Goal: Communication & Community: Ask a question

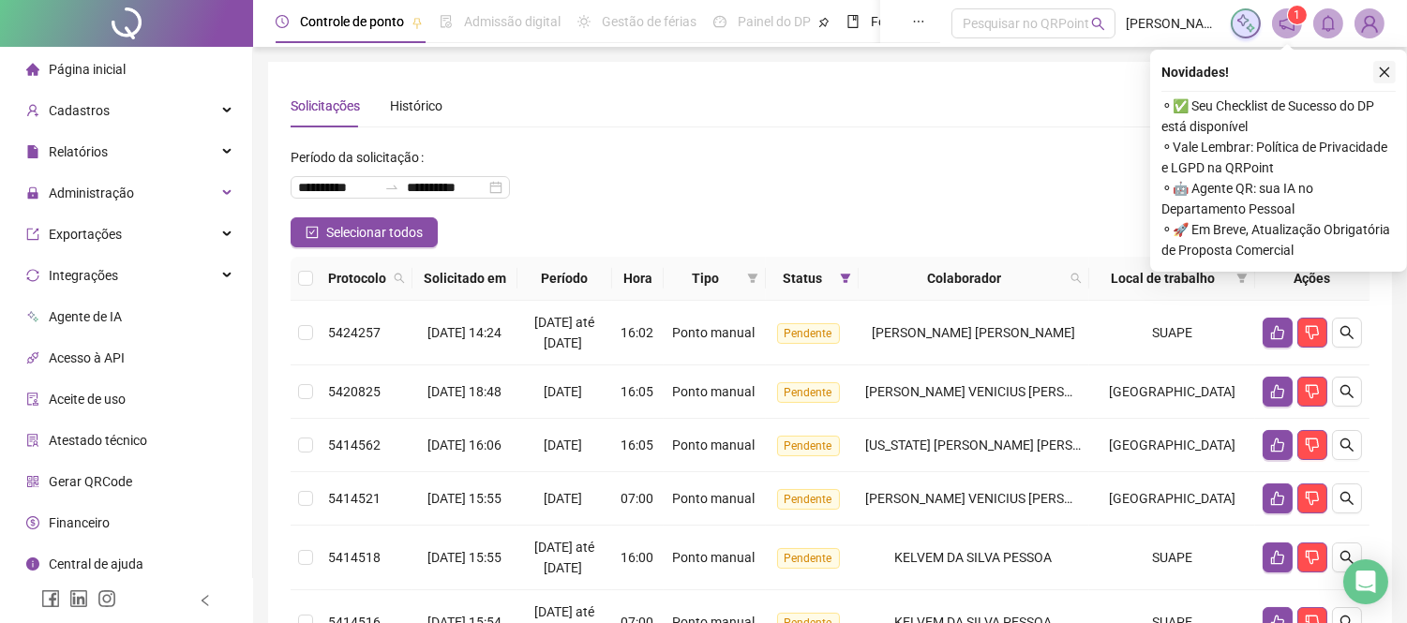
click at [1389, 78] on icon "close" at bounding box center [1384, 72] width 13 height 13
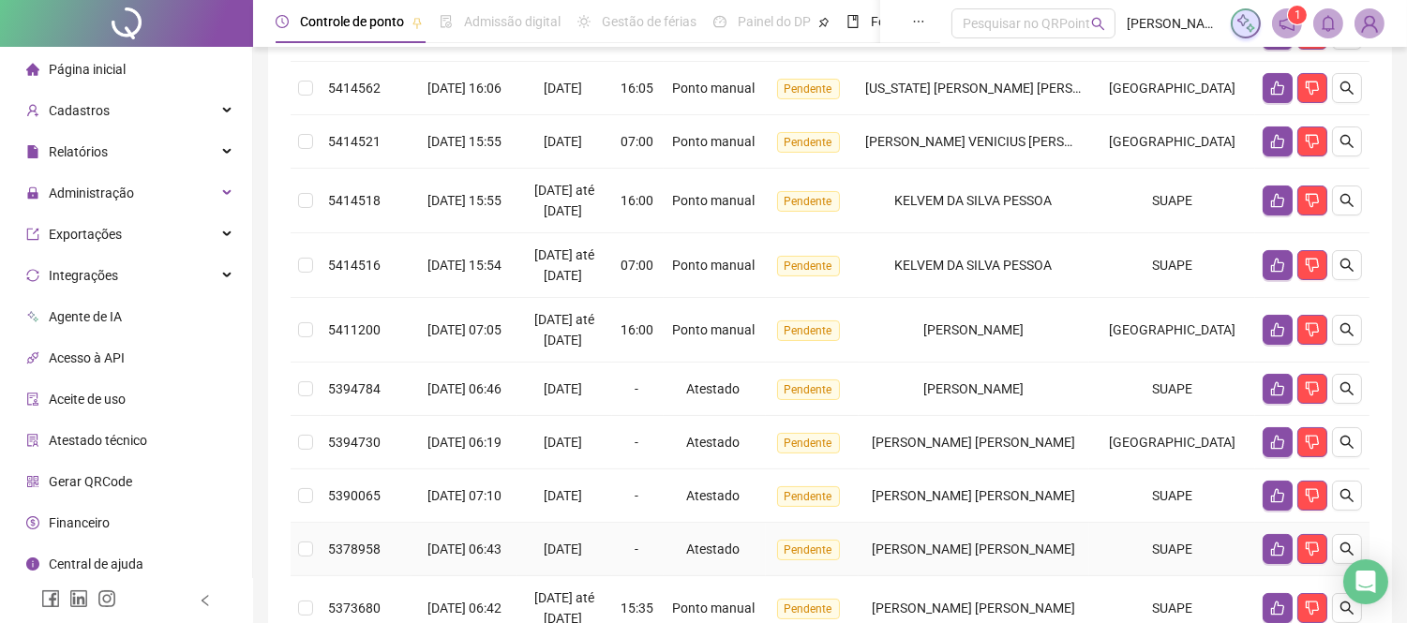
scroll to position [312, 0]
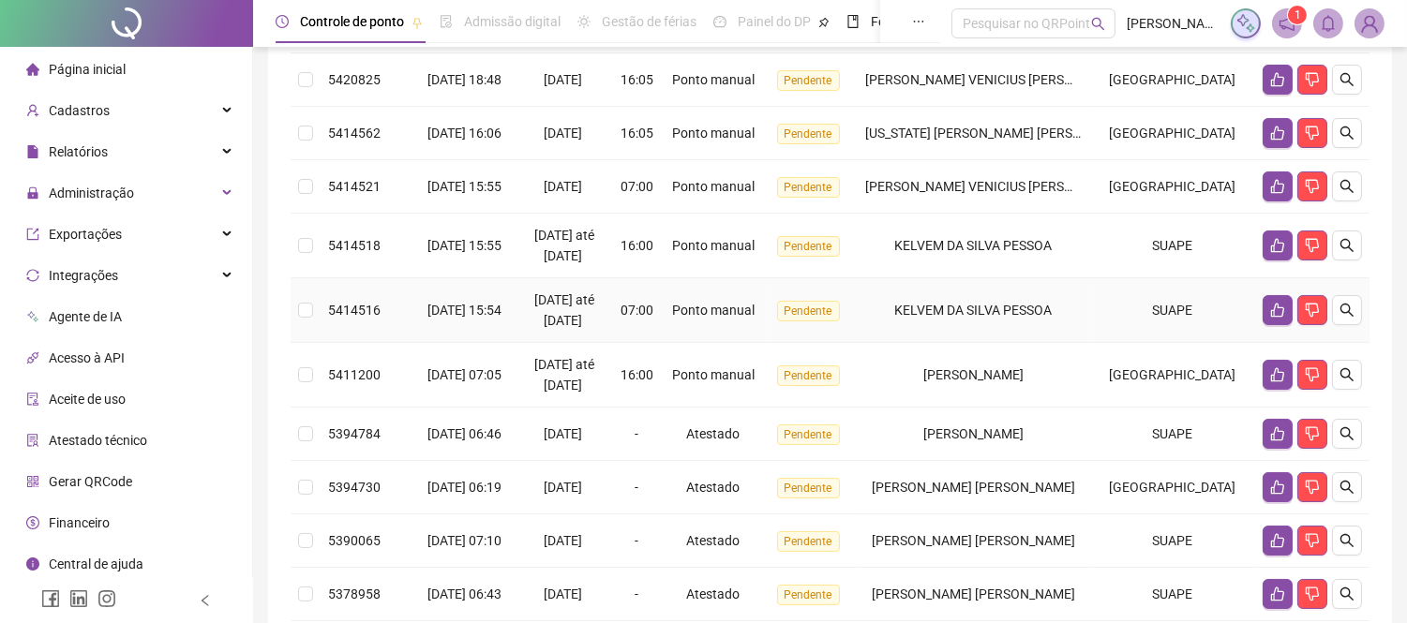
scroll to position [312, 0]
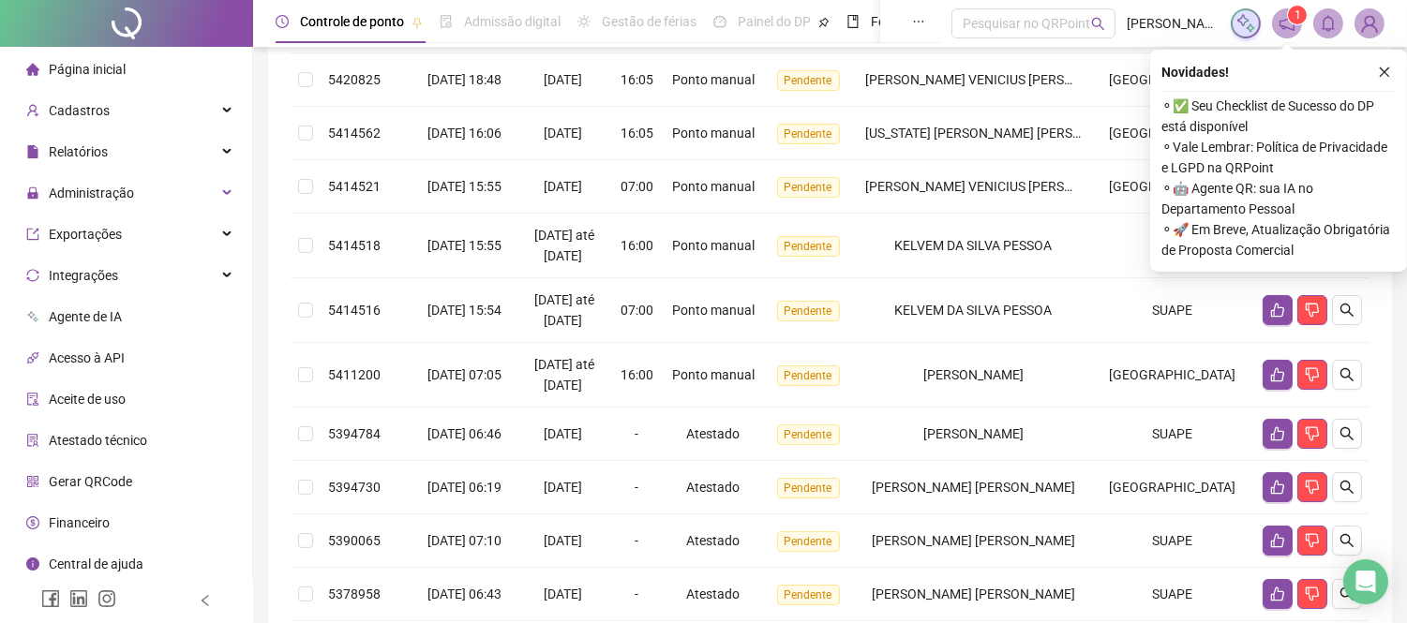
click at [1385, 67] on icon "close" at bounding box center [1384, 72] width 13 height 13
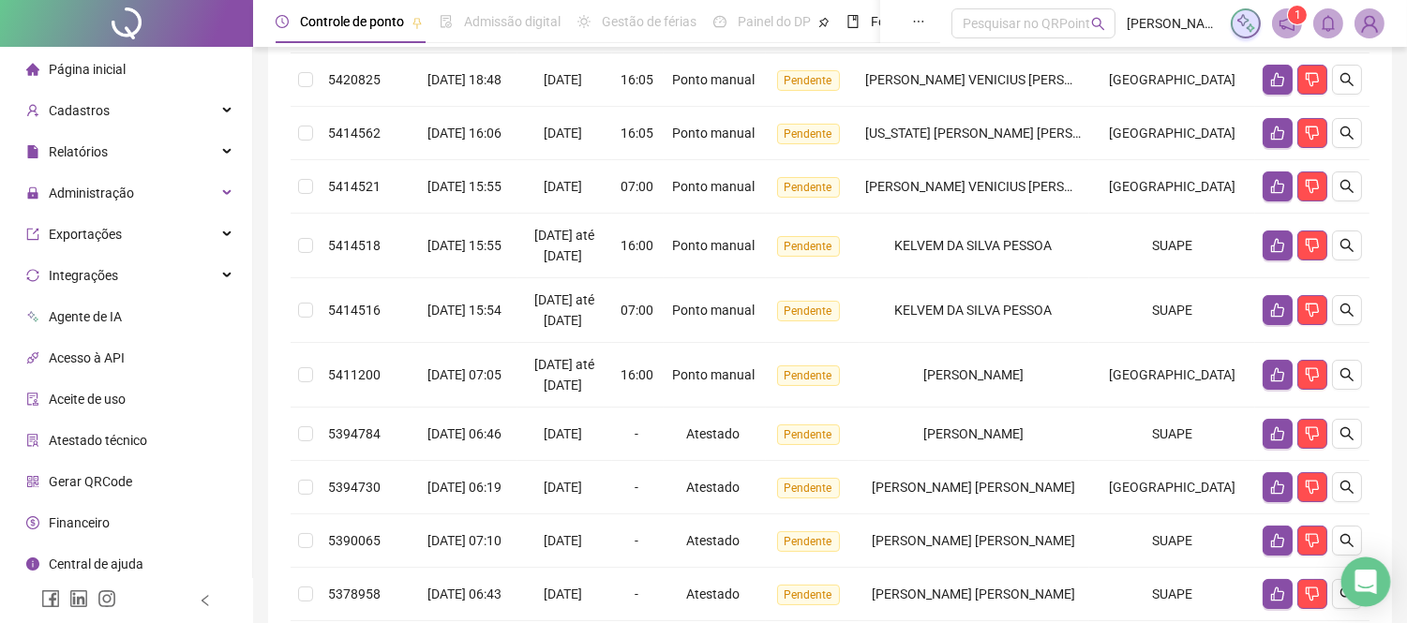
click at [1365, 589] on icon "Open Intercom Messenger" at bounding box center [1366, 582] width 22 height 24
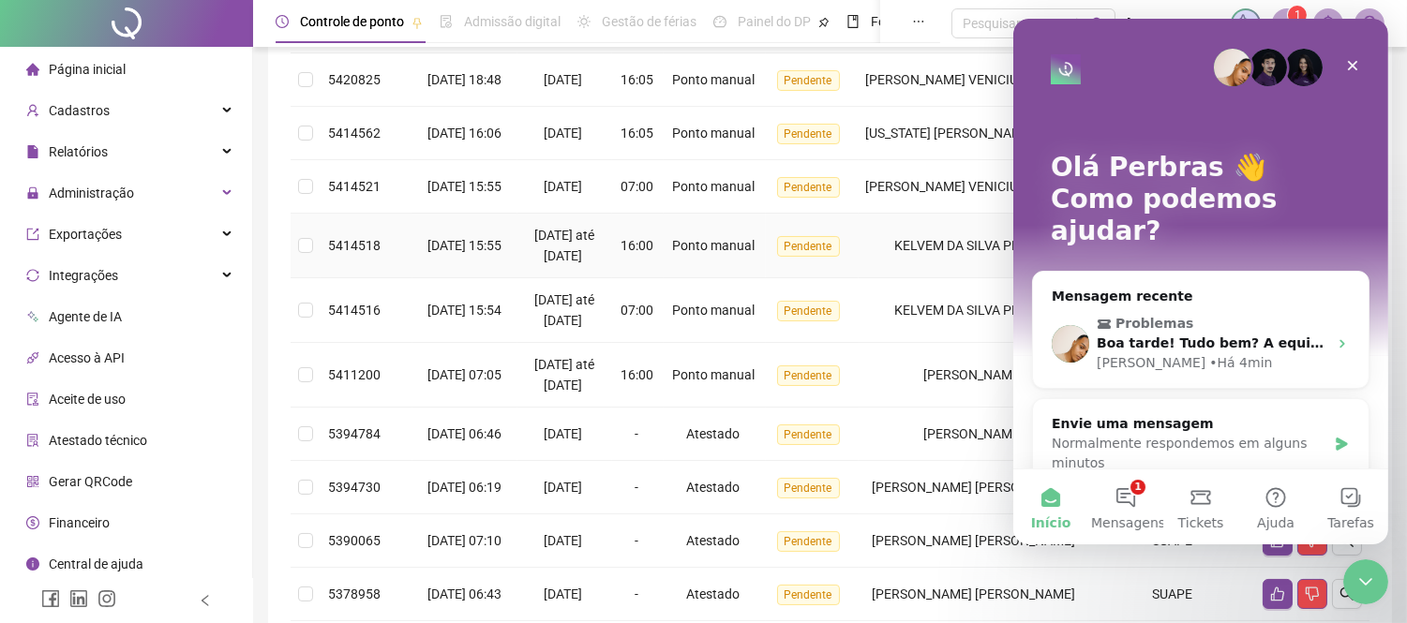
scroll to position [0, 0]
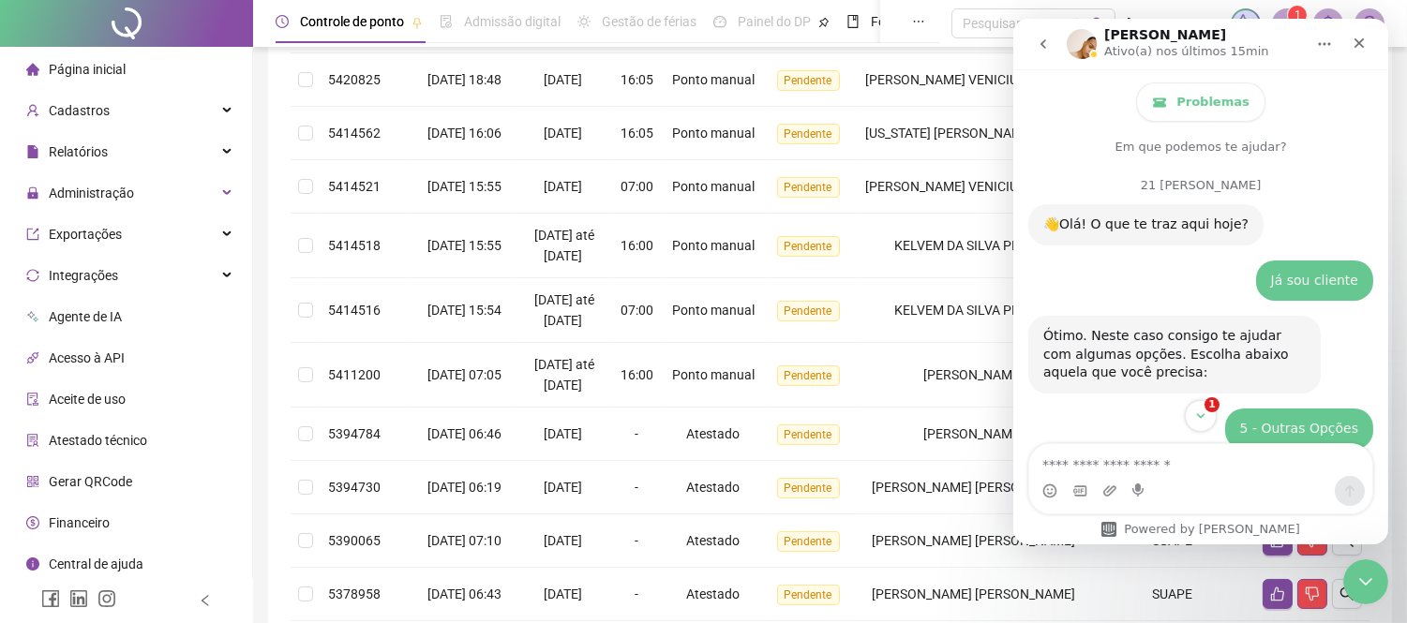
scroll to position [2, 0]
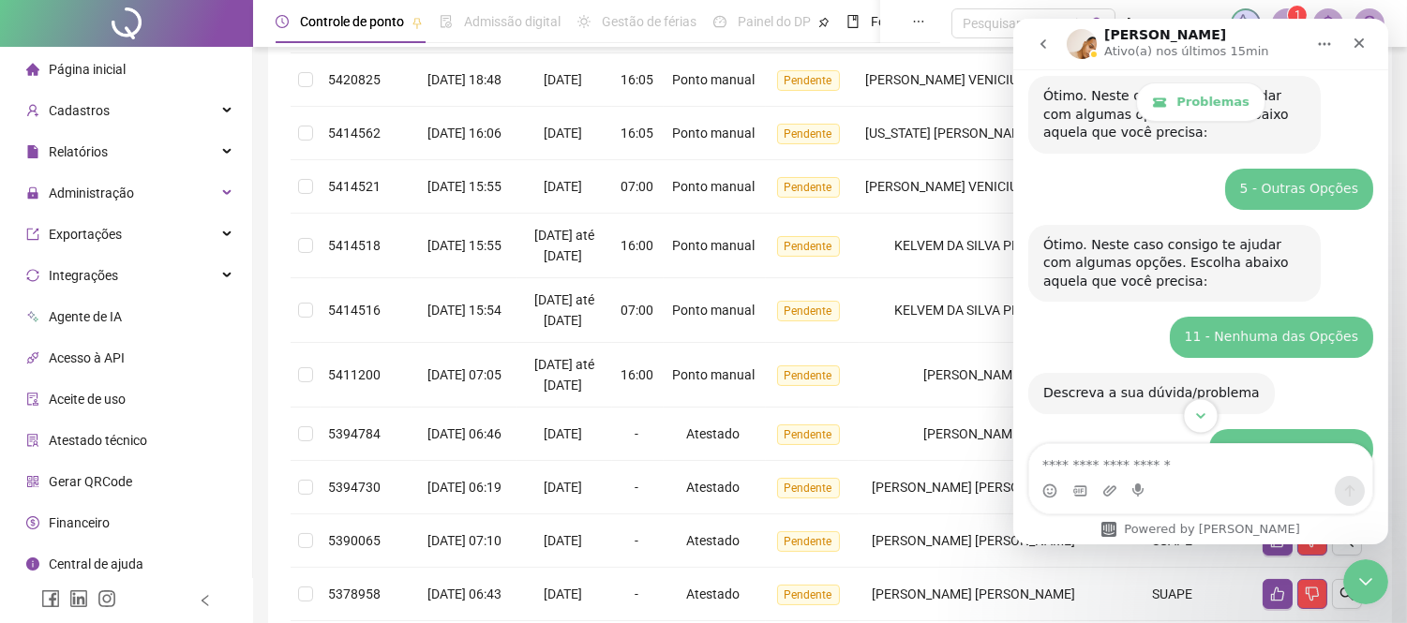
click at [1203, 412] on icon "Scroll to bottom" at bounding box center [1199, 416] width 17 height 17
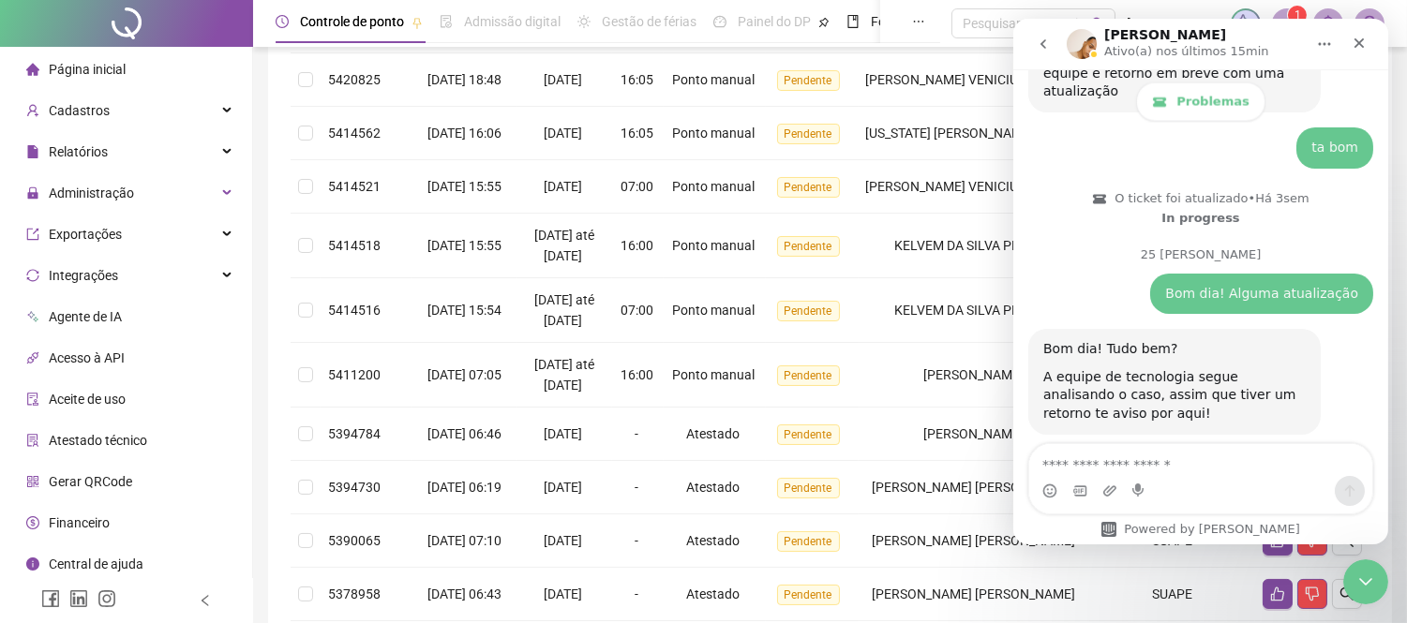
scroll to position [5878, 0]
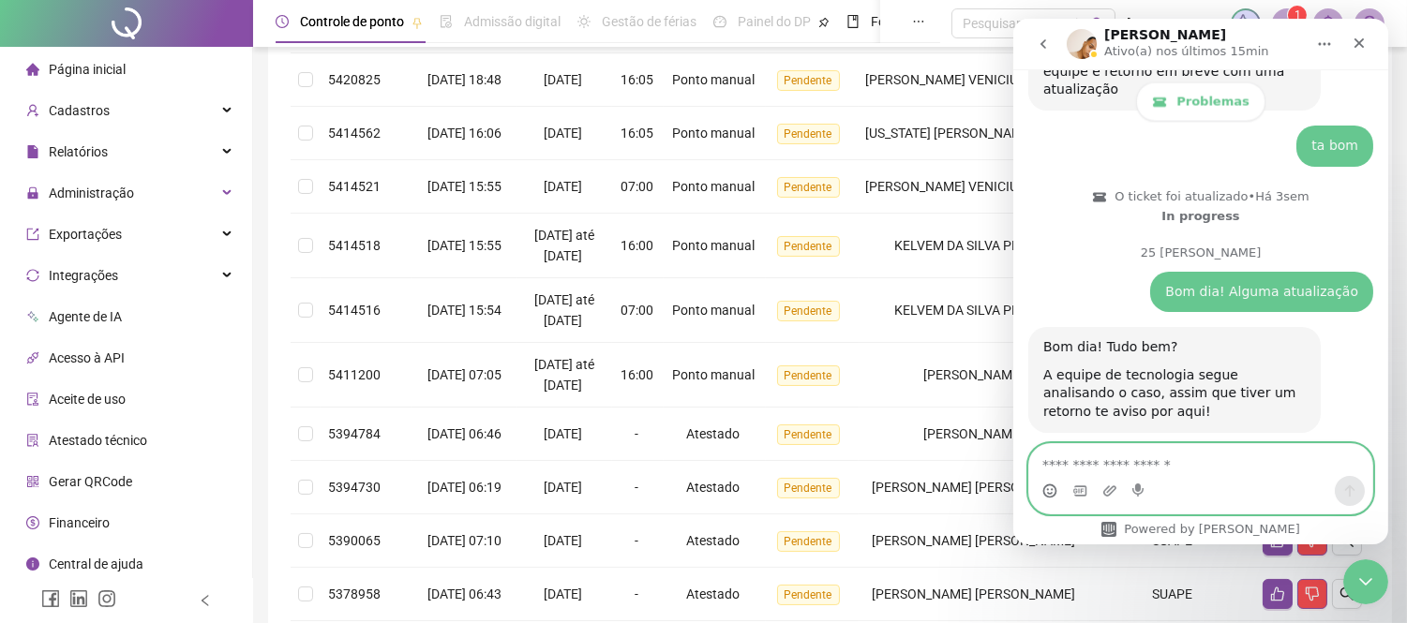
click at [1050, 486] on icon "Selecionador de Emoji" at bounding box center [1048, 491] width 15 height 15
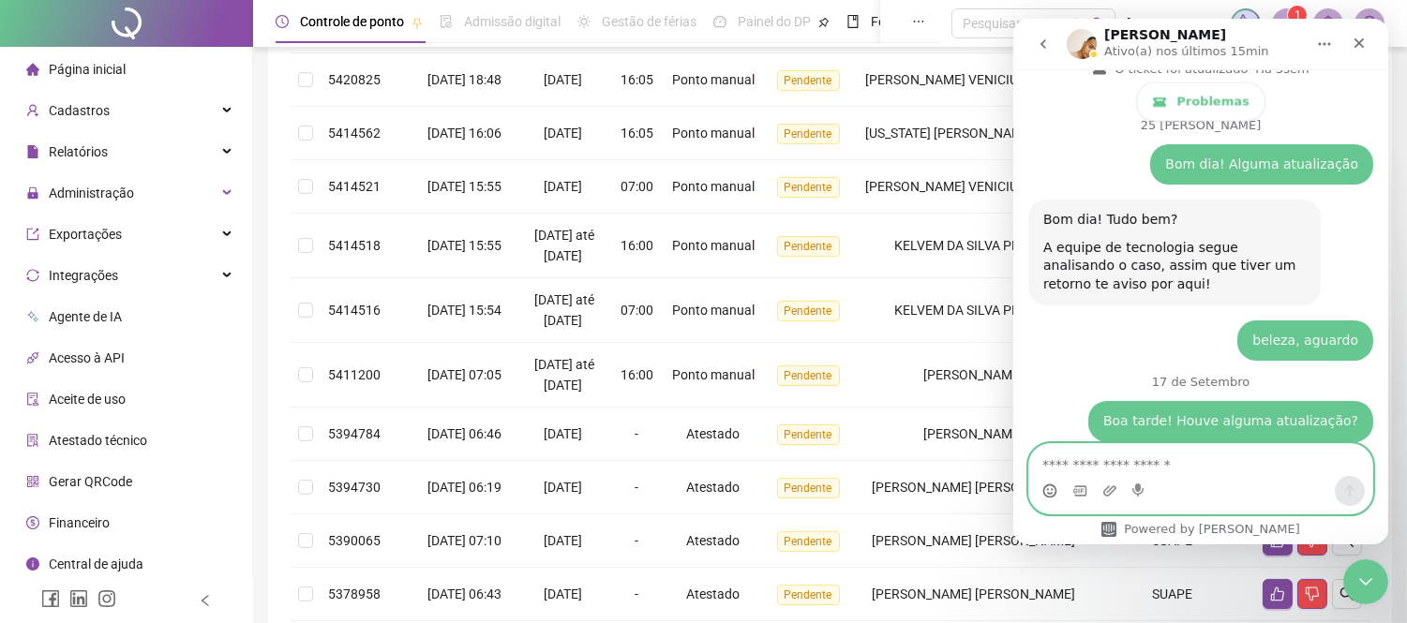
scroll to position [6015, 0]
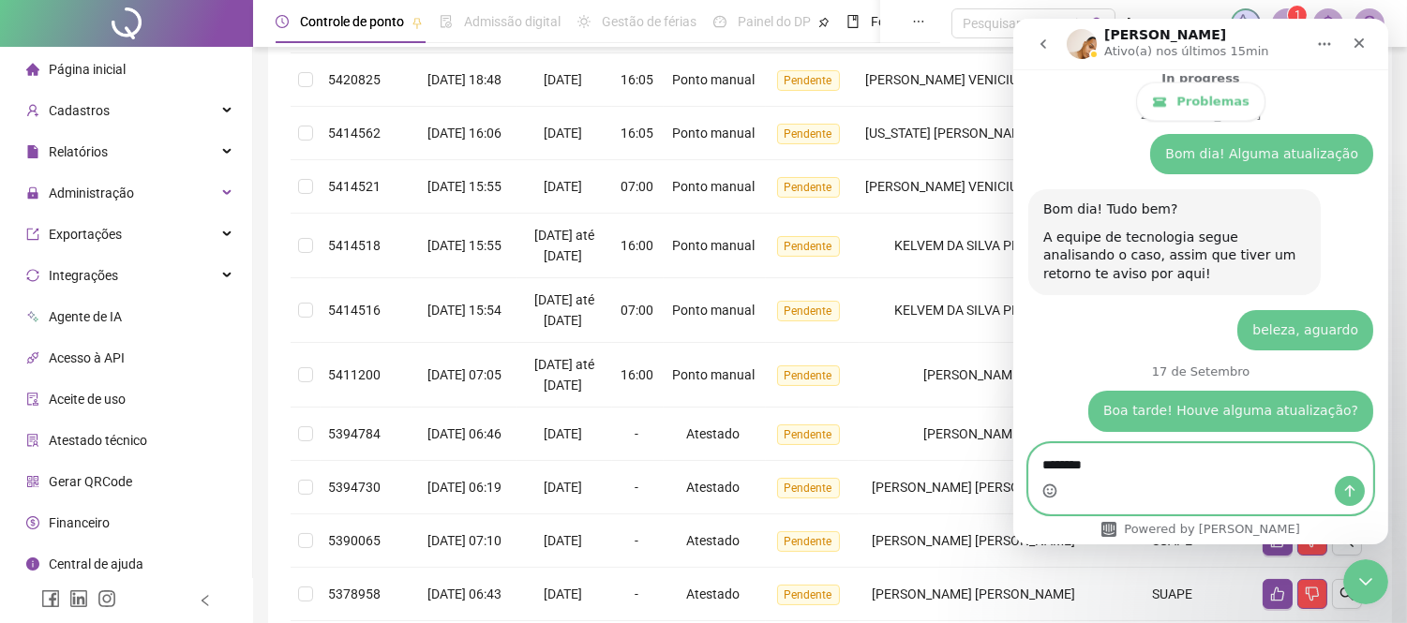
type textarea "********"
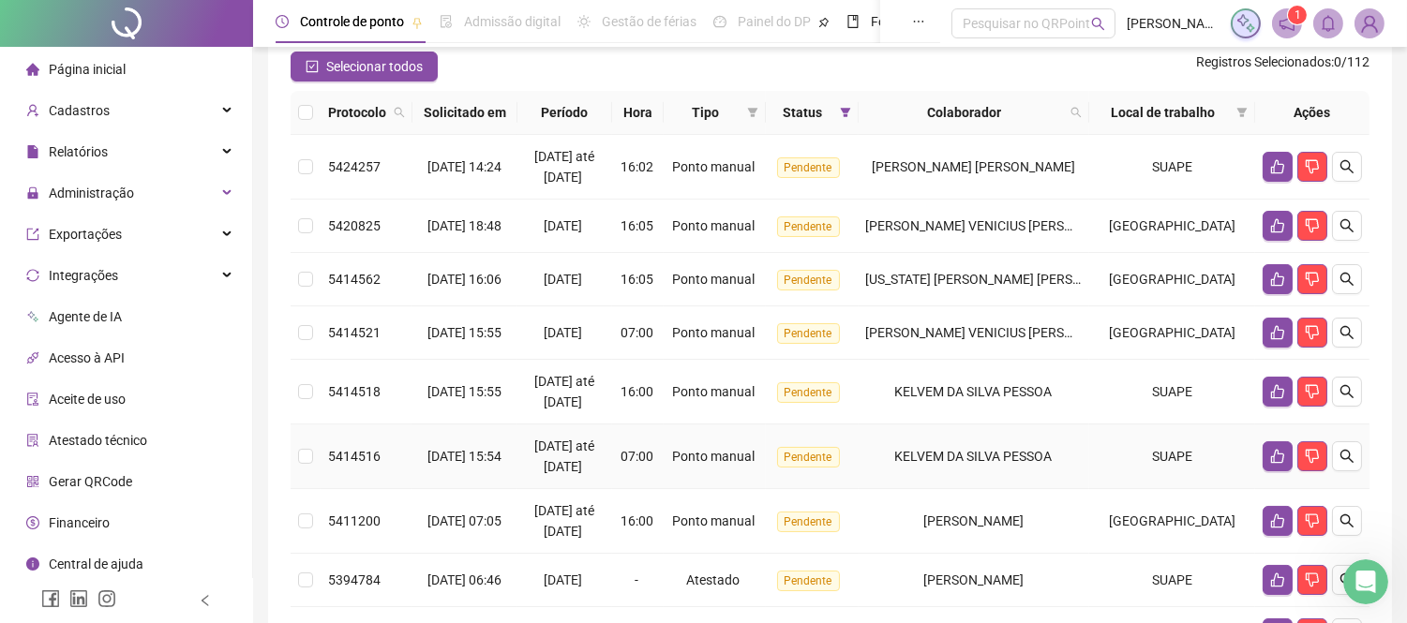
scroll to position [0, 0]
